Goal: Check status: Check status

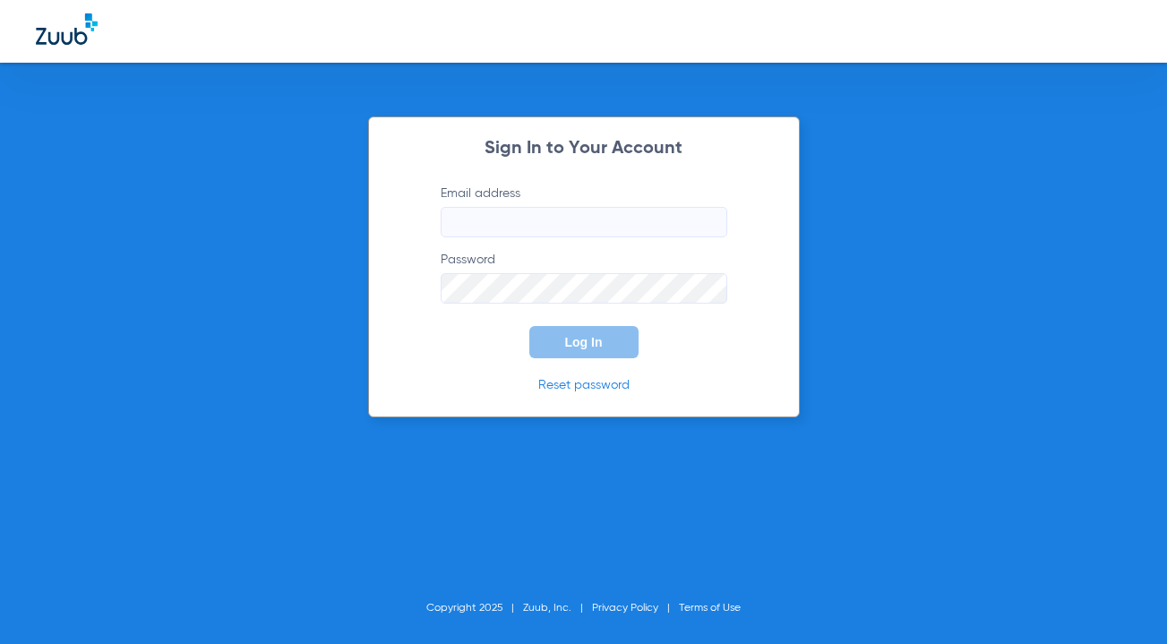
type input "[EMAIL_ADDRESS][DOMAIN_NAME]"
click at [617, 359] on div "Sign In to Your Account Email address [EMAIL_ADDRESS][DOMAIN_NAME] Password Log…" at bounding box center [584, 266] width 432 height 301
click at [600, 348] on span "Log In" at bounding box center [584, 342] width 38 height 14
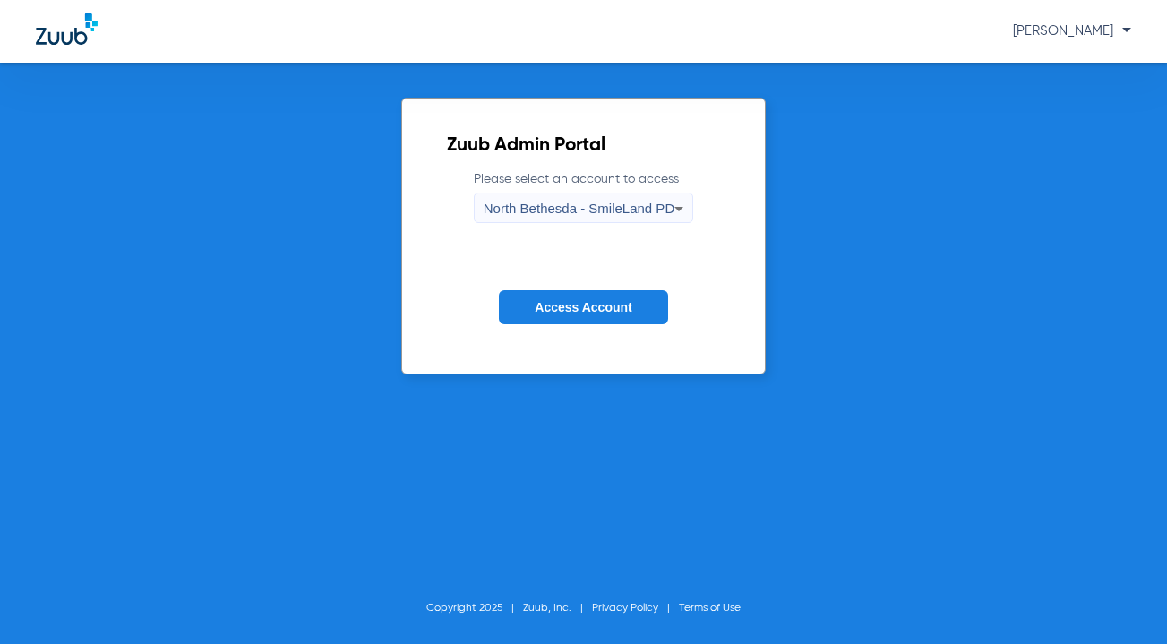
click at [625, 314] on span "Access Account" at bounding box center [583, 307] width 97 height 14
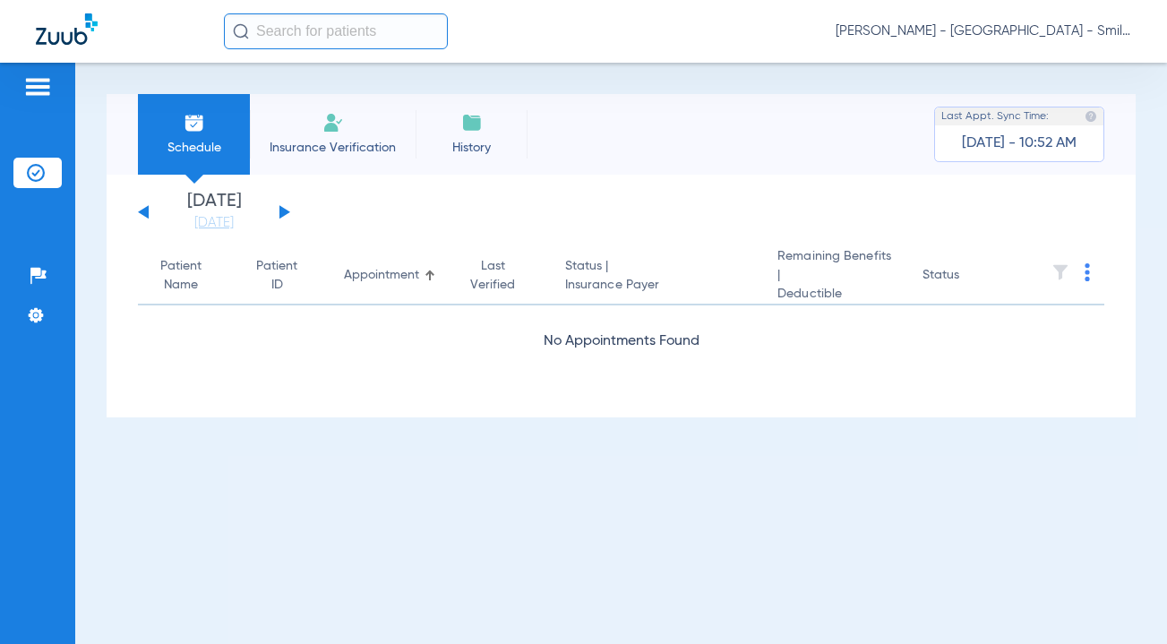
click at [328, 32] on input "text" at bounding box center [336, 31] width 224 height 36
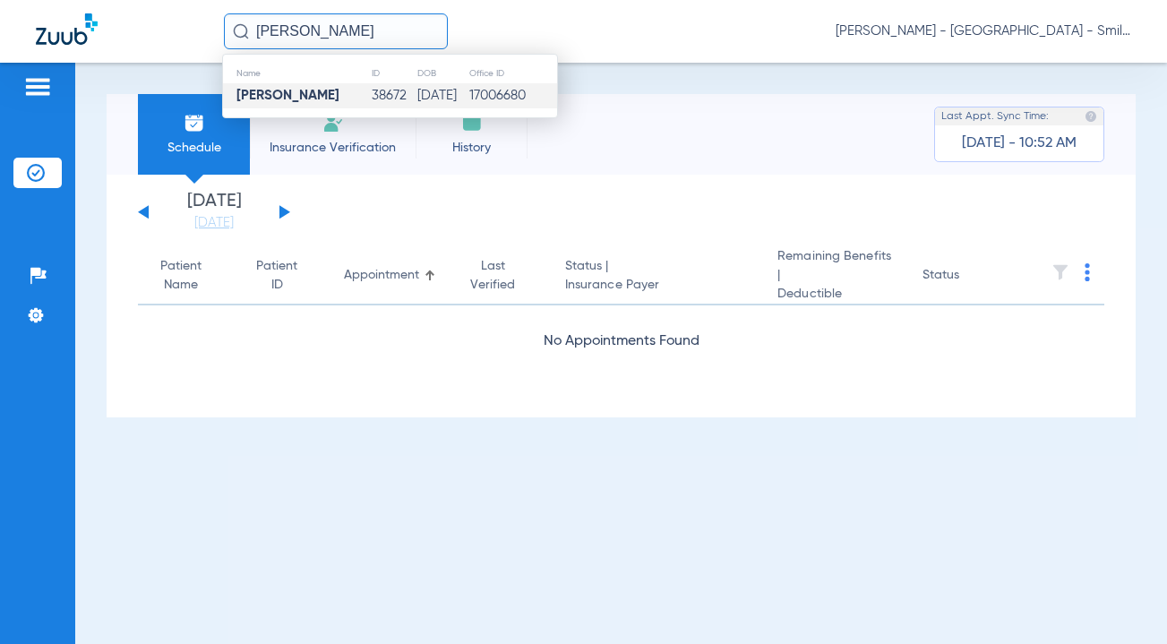
type input "[PERSON_NAME]"
click at [417, 90] on td "[DATE]" at bounding box center [443, 95] width 52 height 25
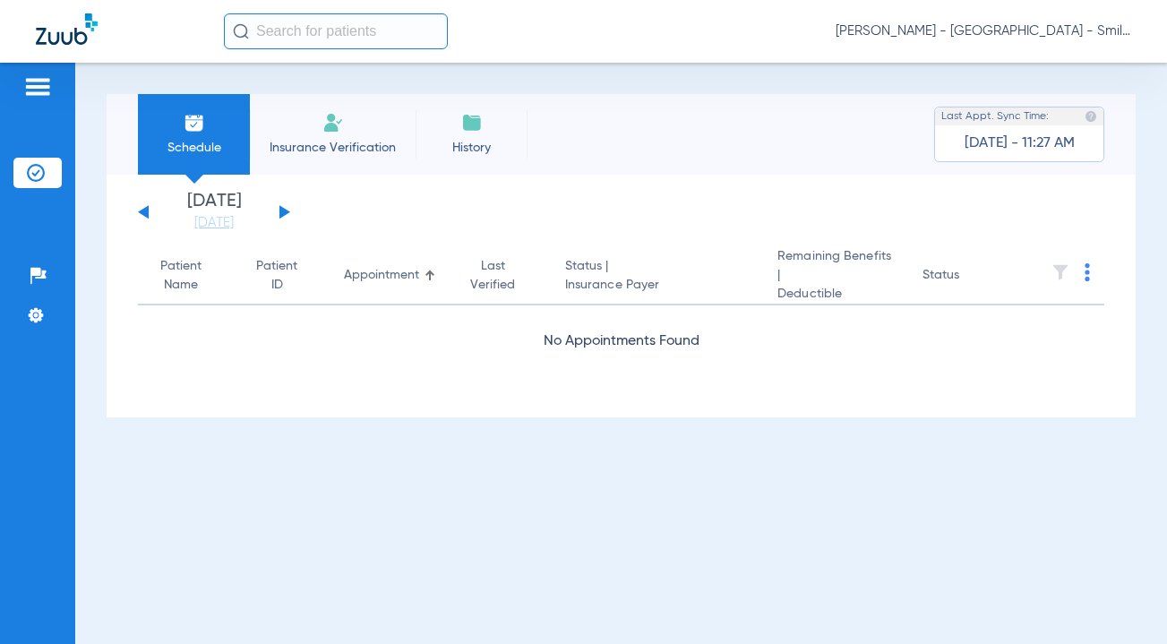
click at [408, 27] on input "text" at bounding box center [336, 31] width 224 height 36
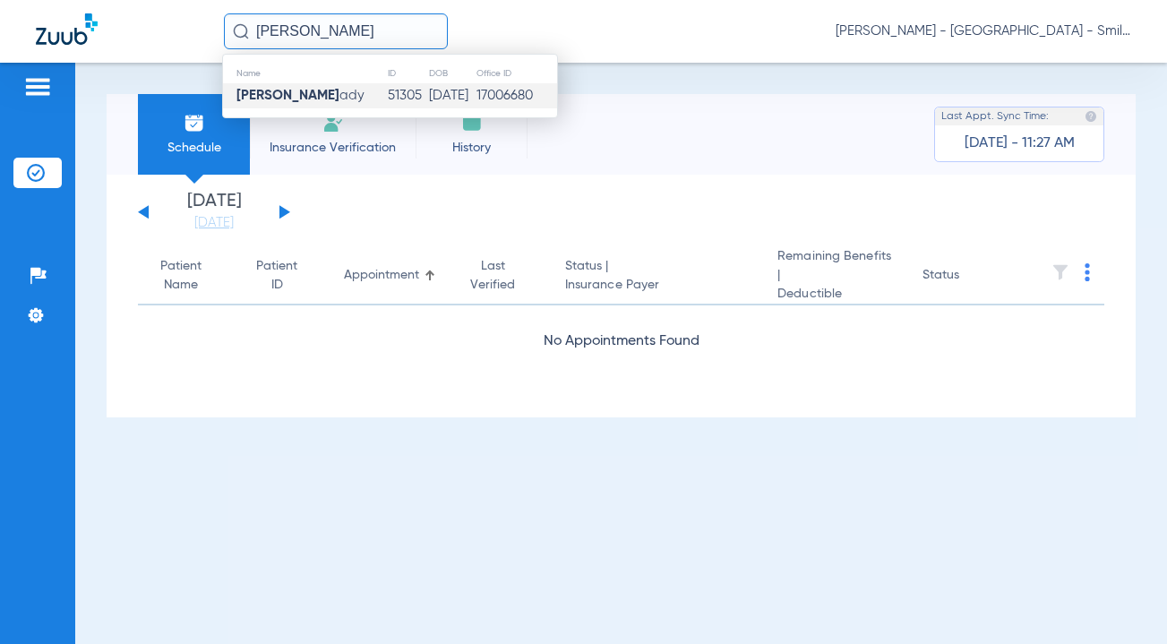
type input "[PERSON_NAME]"
click at [428, 92] on td "[DATE]" at bounding box center [451, 95] width 47 height 25
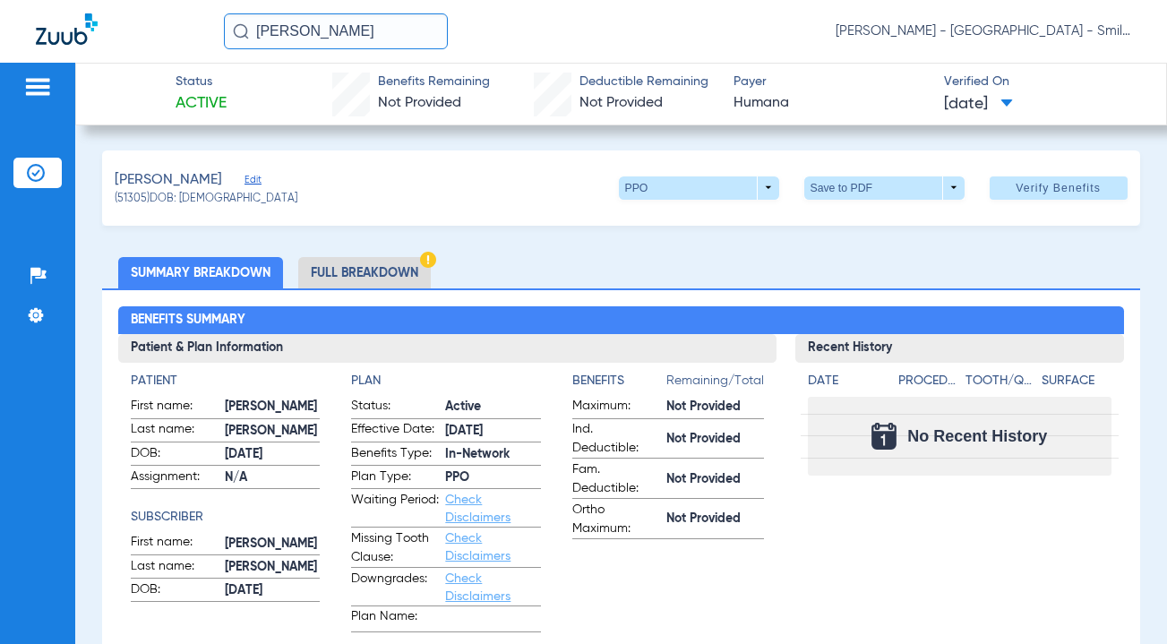
click at [1054, 194] on span "Verify Benefits" at bounding box center [1058, 188] width 85 height 14
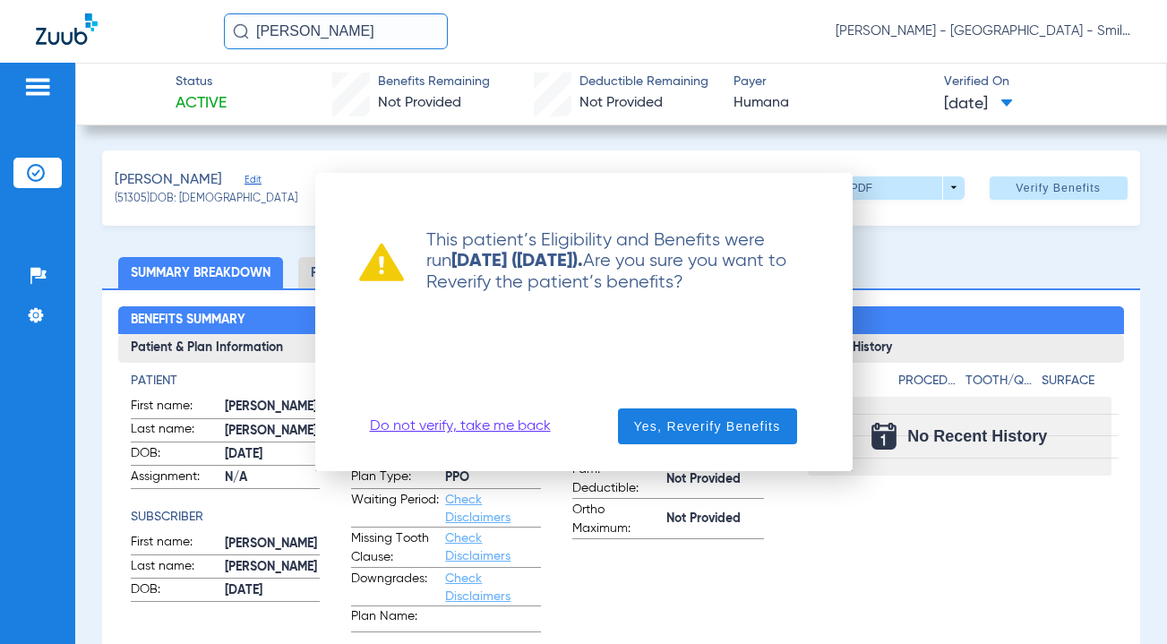
drag, startPoint x: 22, startPoint y: 88, endPoint x: 30, endPoint y: 91, distance: 9.6
click at [22, 88] on div at bounding box center [583, 322] width 1167 height 644
click at [34, 88] on div at bounding box center [583, 322] width 1167 height 644
click at [723, 434] on span "Yes, Reverify Benefits" at bounding box center [707, 426] width 147 height 18
